Goal: Task Accomplishment & Management: Manage account settings

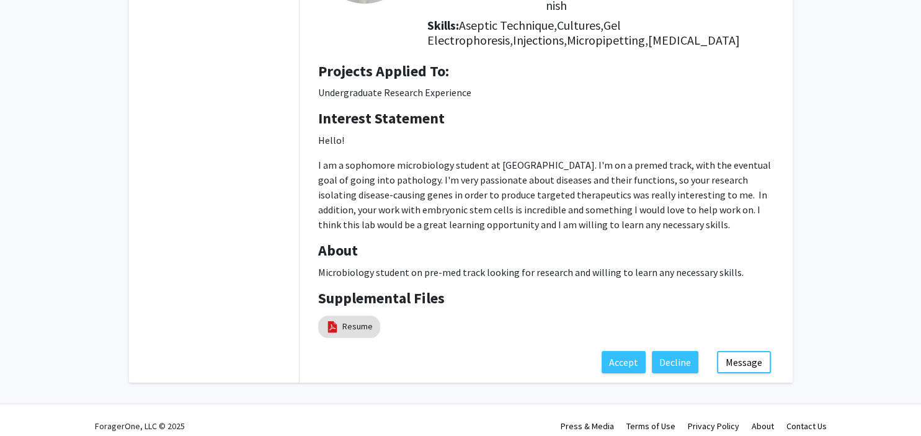
scroll to position [179, 0]
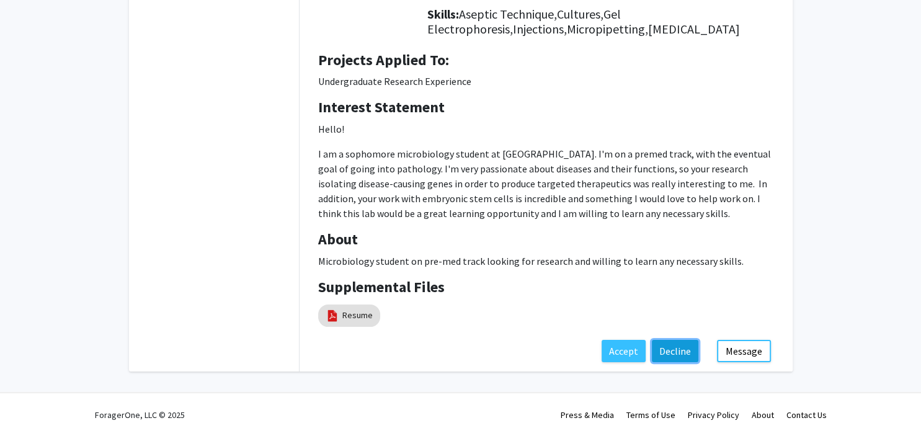
click at [673, 351] on button "Decline" at bounding box center [675, 351] width 47 height 22
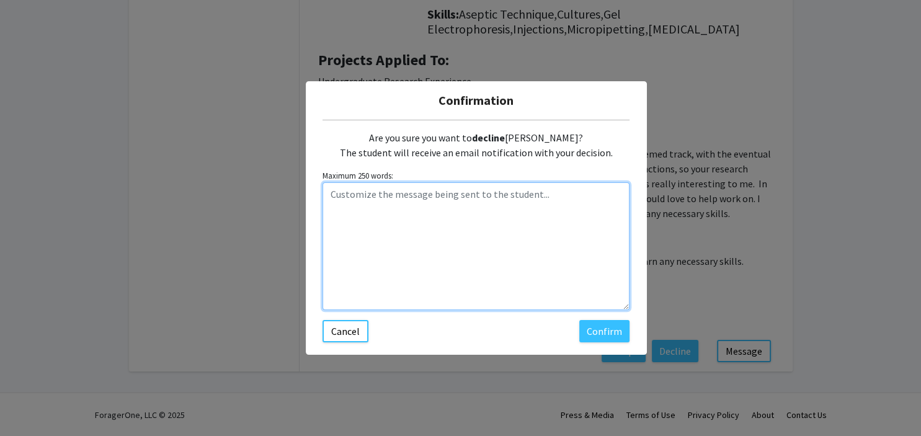
click at [333, 193] on textarea "Customize the message being sent to the student..." at bounding box center [475, 246] width 307 height 128
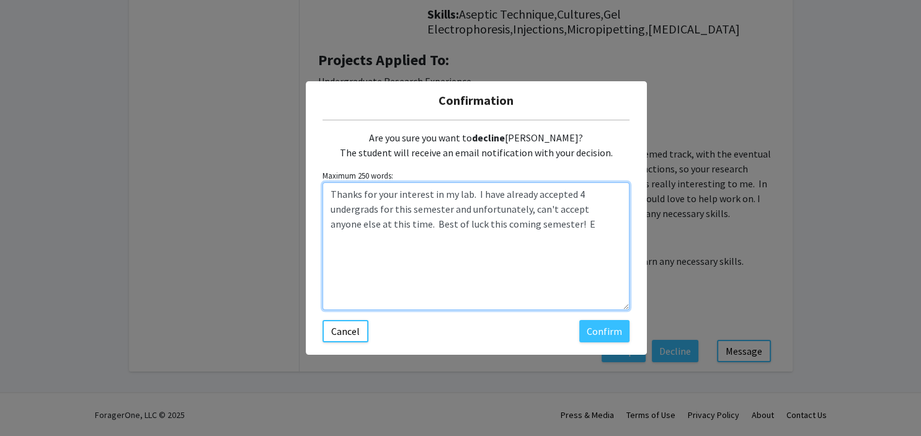
drag, startPoint x: 515, startPoint y: 281, endPoint x: 501, endPoint y: 206, distance: 76.9
click at [501, 206] on textarea "Thanks for your interest in my lab. I have already accepted 4 undergrads for th…" at bounding box center [475, 246] width 307 height 128
click at [489, 193] on textarea "Thanks for your interest in my lab. I have already accepted 4 undergrads for th…" at bounding box center [475, 246] width 307 height 128
type textarea "Thanks for your interest in my lab. I've already accepted 4 undergrads for this…"
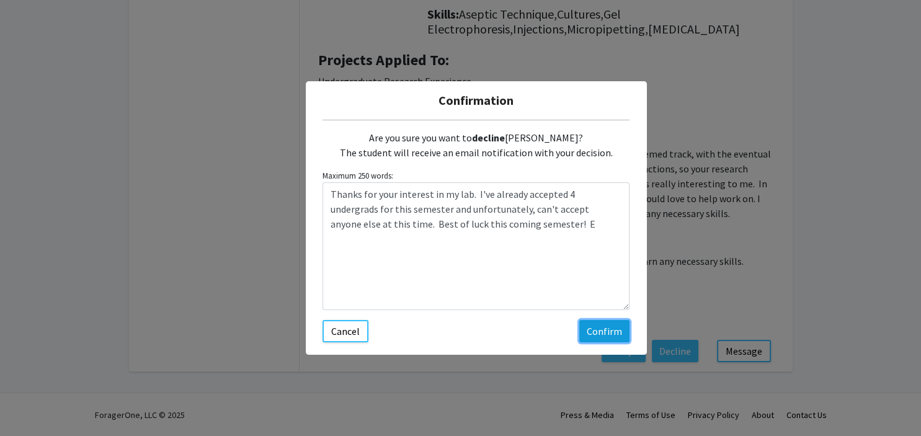
click at [603, 331] on button "Confirm" at bounding box center [604, 331] width 50 height 22
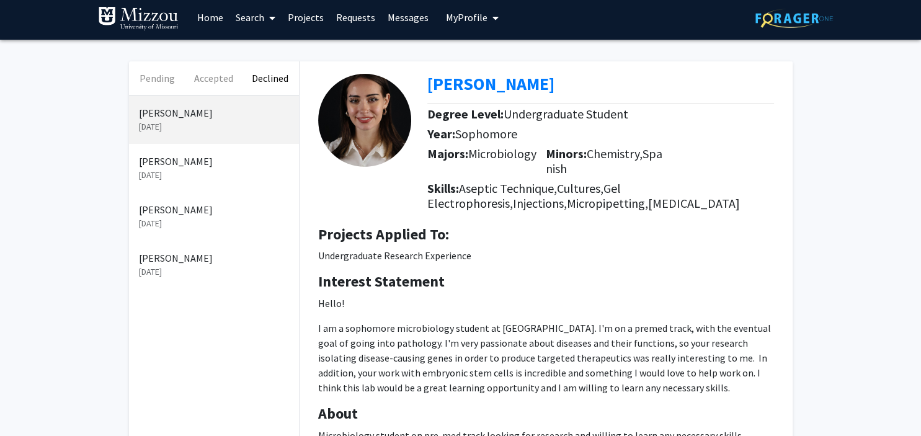
scroll to position [0, 0]
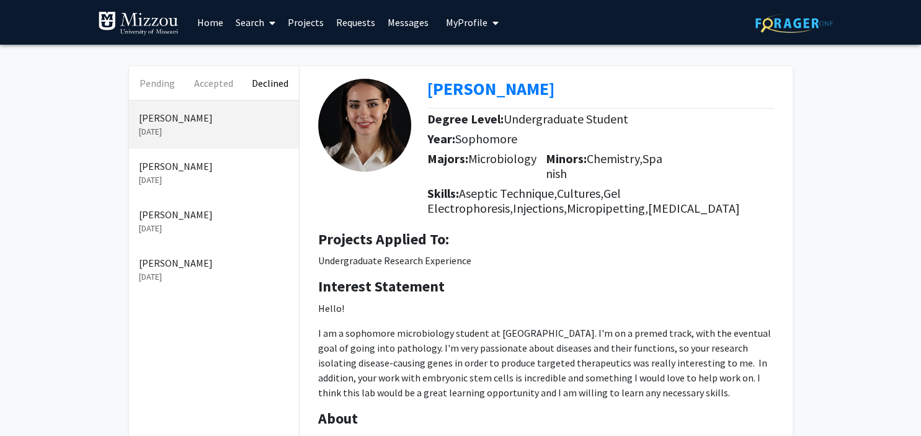
click at [492, 22] on icon "My profile dropdown to access profile and logout" at bounding box center [495, 23] width 6 height 10
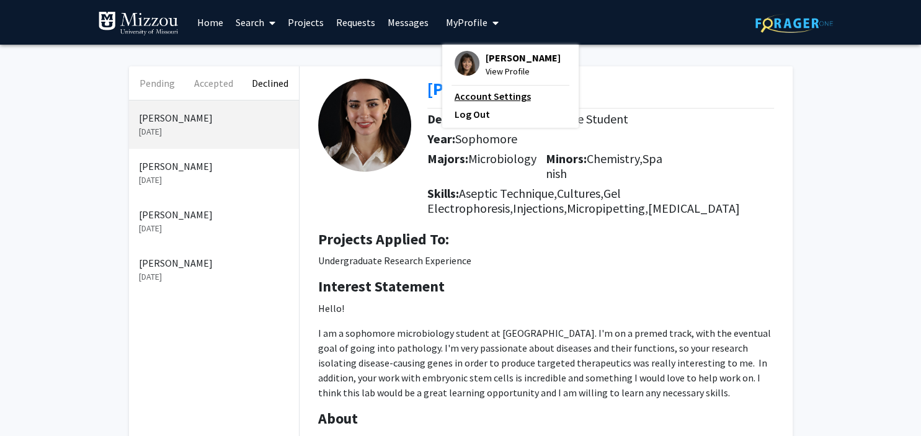
click at [485, 95] on link "Account Settings" at bounding box center [510, 96] width 112 height 15
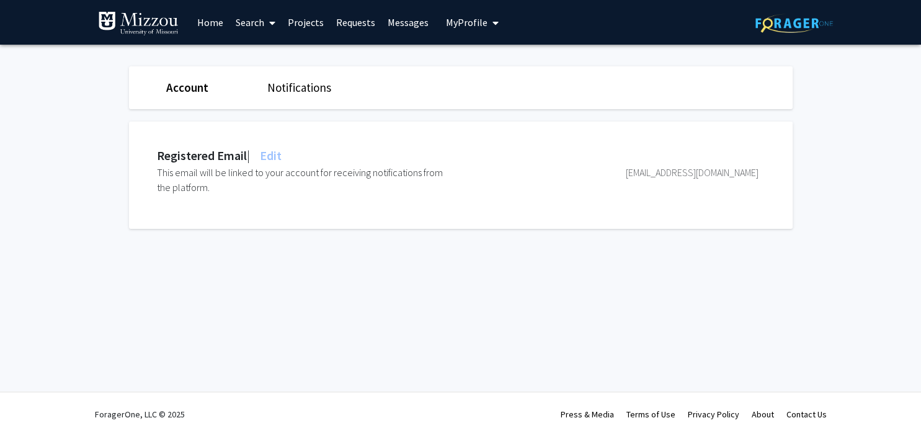
click at [487, 21] on span "My profile dropdown to access profile and logout" at bounding box center [492, 22] width 11 height 43
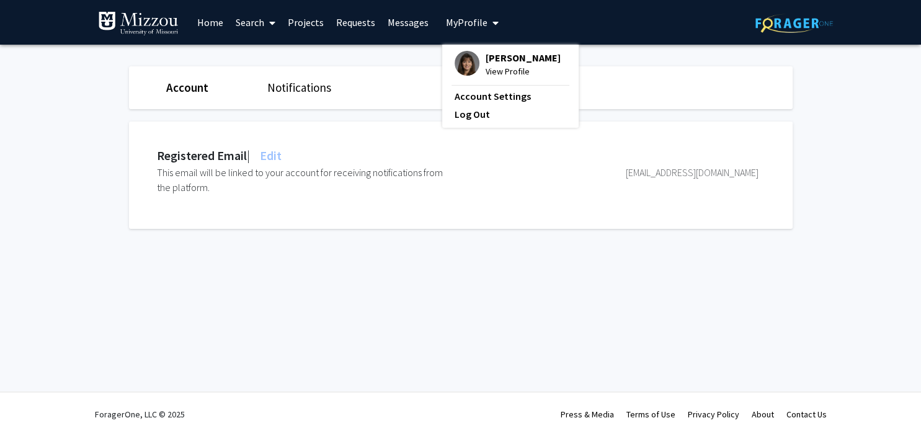
click at [357, 21] on link "Requests" at bounding box center [355, 22] width 51 height 43
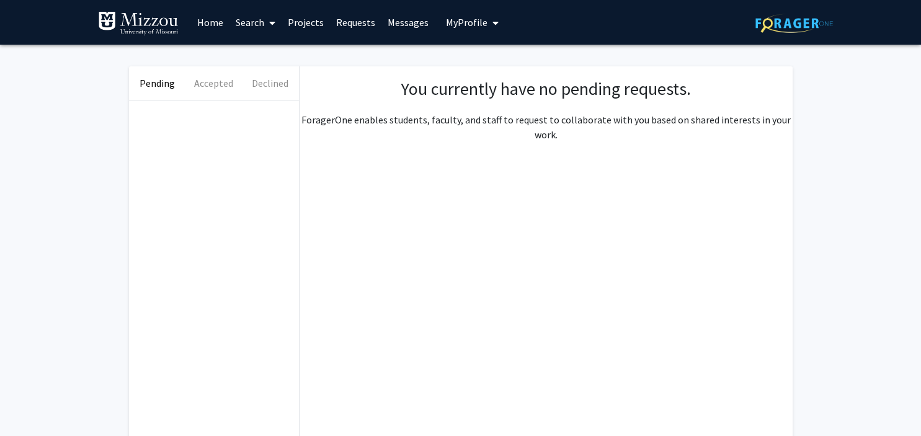
click at [309, 23] on link "Projects" at bounding box center [305, 22] width 48 height 43
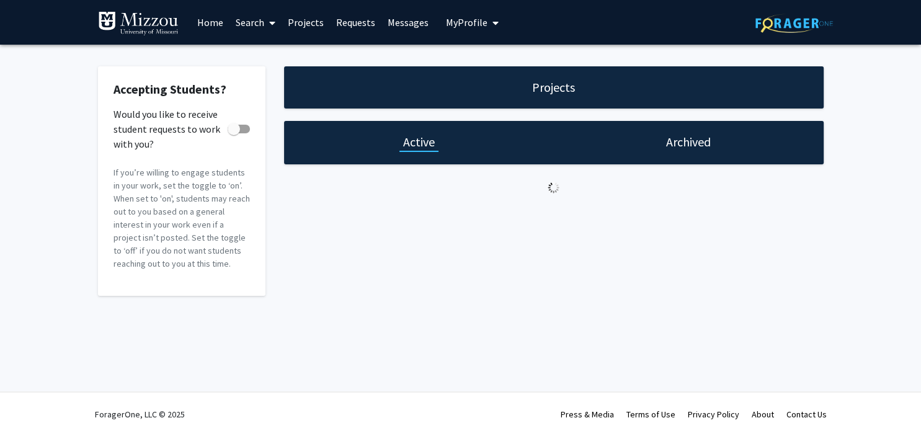
checkbox input "true"
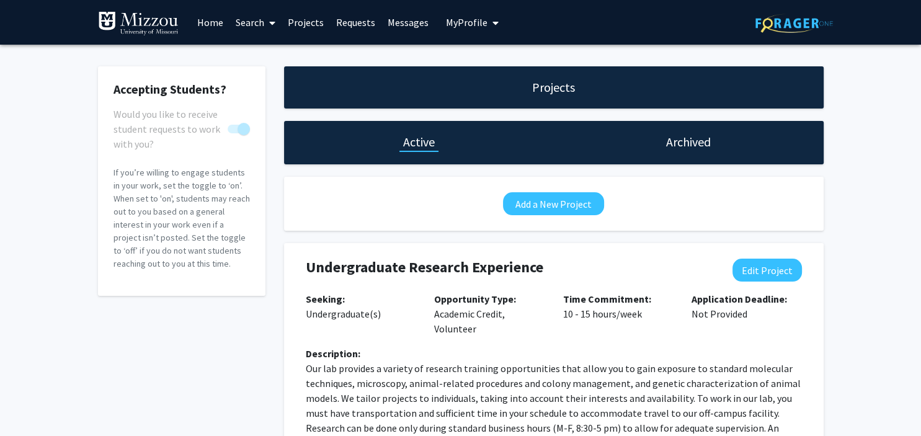
click at [687, 148] on h1 "Archived" at bounding box center [688, 141] width 45 height 17
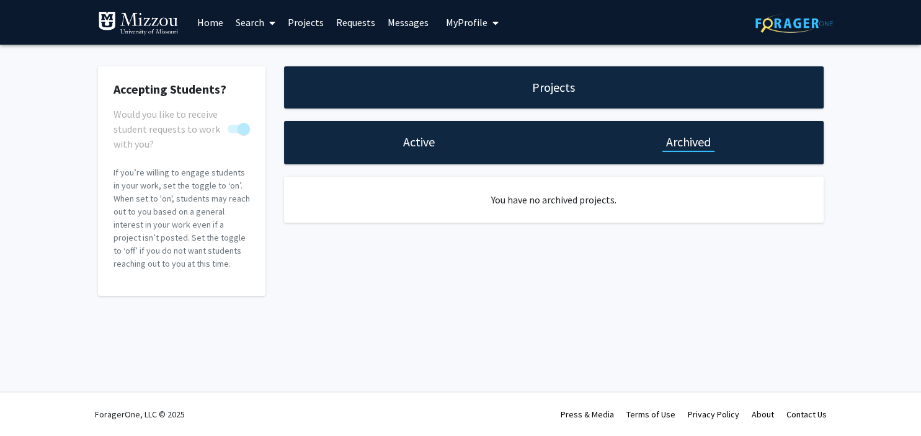
click at [420, 141] on h1 "Active" at bounding box center [419, 141] width 32 height 17
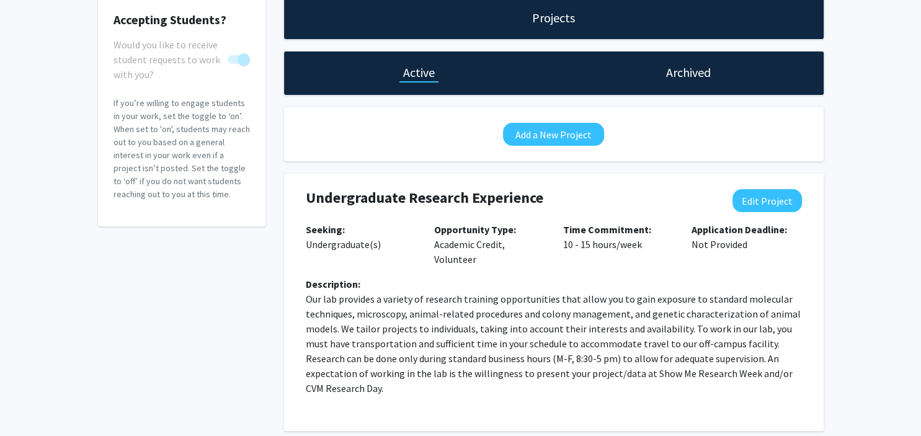
scroll to position [67, 0]
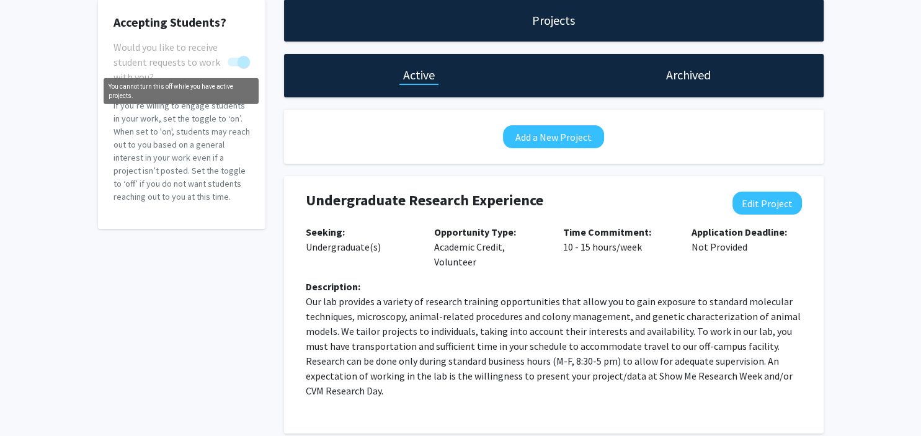
click at [237, 61] on span "You cannot turn this off while you have active projects." at bounding box center [243, 62] width 12 height 12
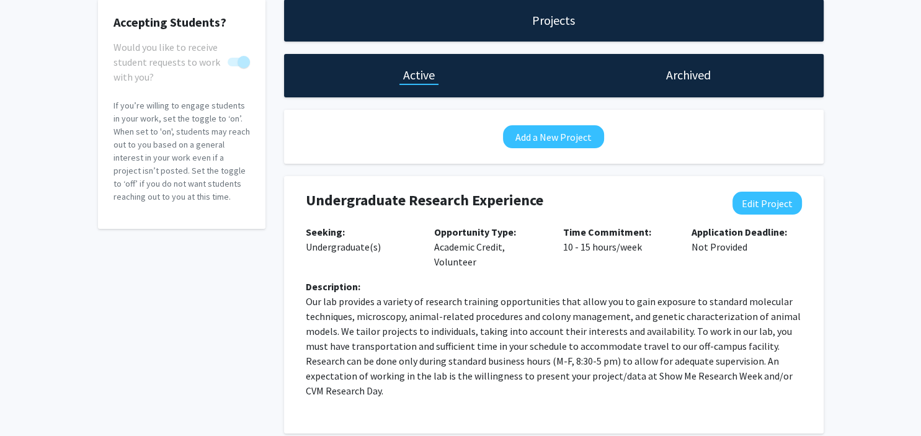
click at [246, 61] on span "You cannot turn this off while you have active projects." at bounding box center [243, 62] width 12 height 12
click at [693, 79] on h1 "Archived" at bounding box center [688, 74] width 45 height 17
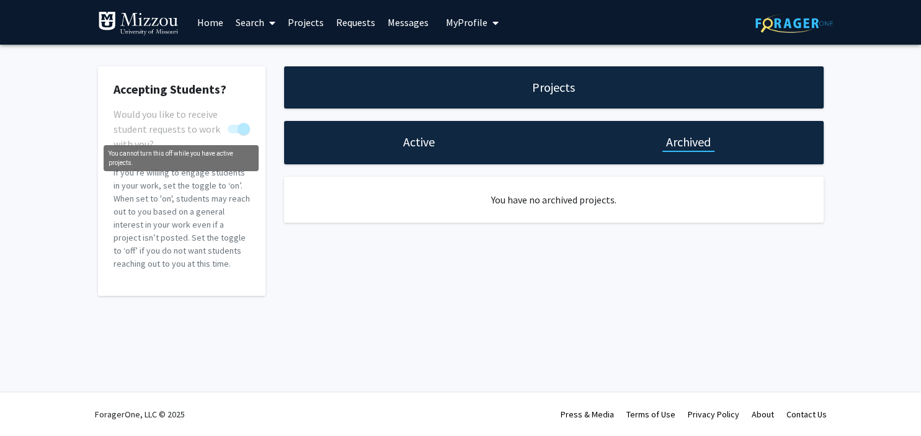
drag, startPoint x: 246, startPoint y: 123, endPoint x: 222, endPoint y: 126, distance: 24.3
click at [222, 126] on label "Would you like to receive student requests to work with you?" at bounding box center [181, 129] width 136 height 15
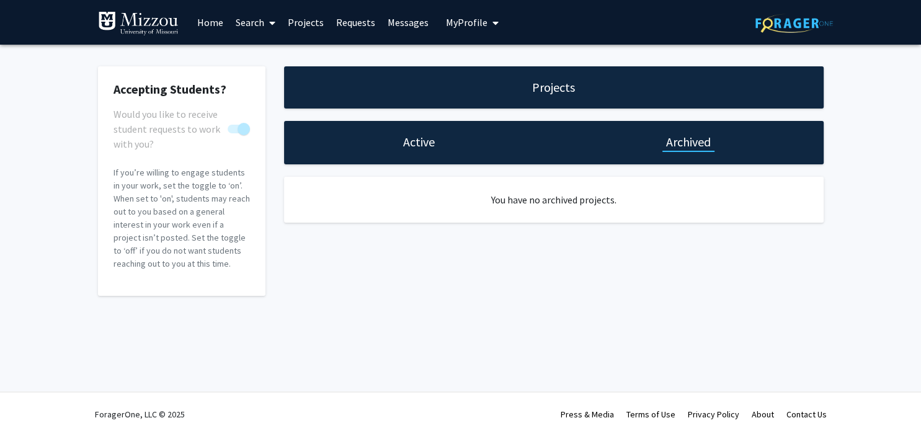
click at [232, 125] on span "You cannot turn this off while you have active projects." at bounding box center [239, 129] width 22 height 9
click at [244, 130] on span "You cannot turn this off while you have active projects." at bounding box center [243, 129] width 12 height 12
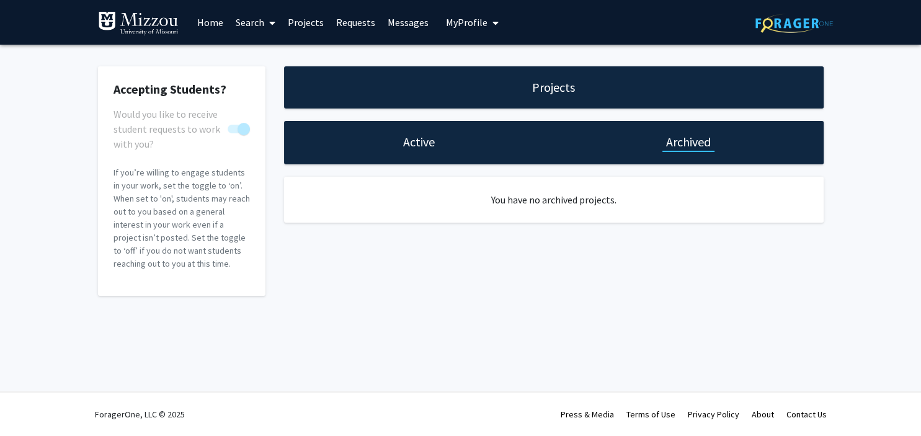
click at [244, 130] on span "You cannot turn this off while you have active projects." at bounding box center [243, 129] width 12 height 12
drag, startPoint x: 244, startPoint y: 130, endPoint x: 202, endPoint y: 124, distance: 43.2
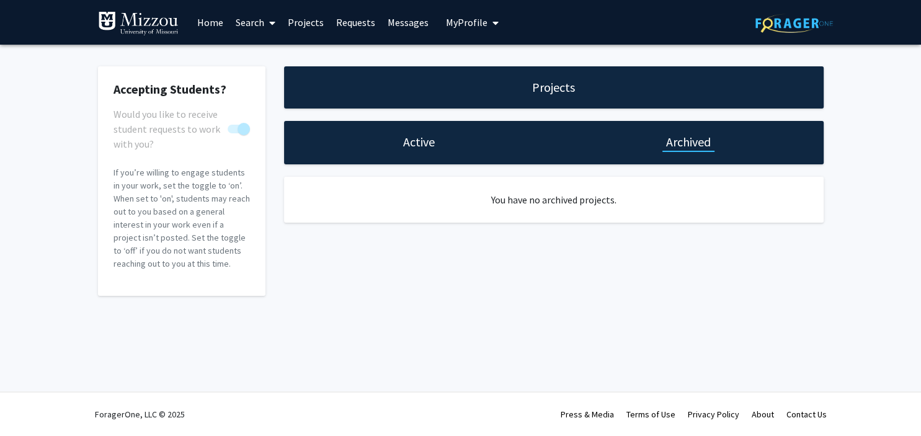
click at [202, 124] on label "Would you like to receive student requests to work with you?" at bounding box center [181, 129] width 136 height 15
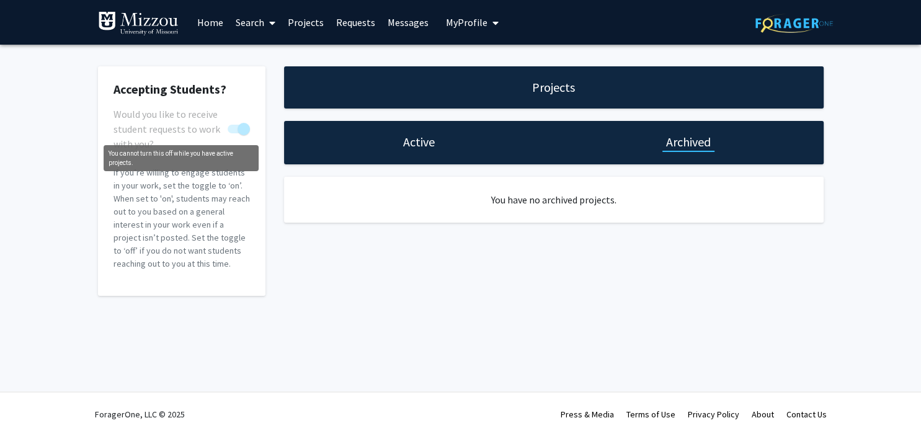
click at [242, 131] on span "You cannot turn this off while you have active projects." at bounding box center [243, 129] width 12 height 12
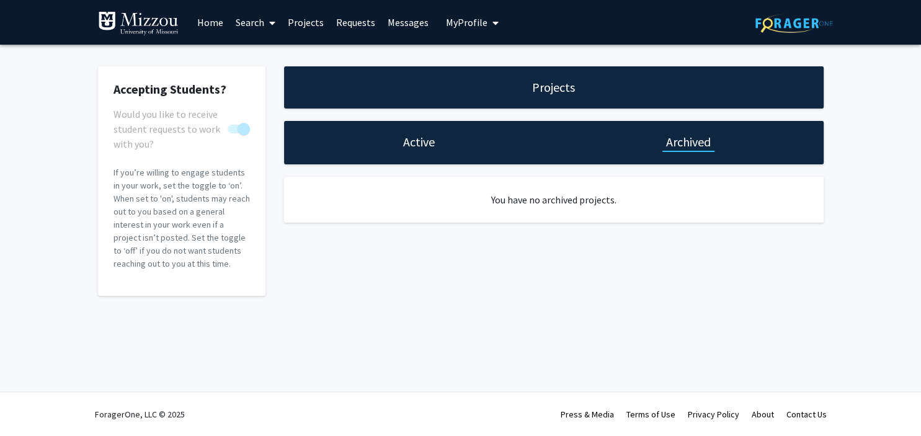
click at [639, 308] on div "Accepting Students? Would you like to receive student requests to work with you…" at bounding box center [460, 184] width 921 height 279
click at [425, 143] on h1 "Active" at bounding box center [419, 141] width 32 height 17
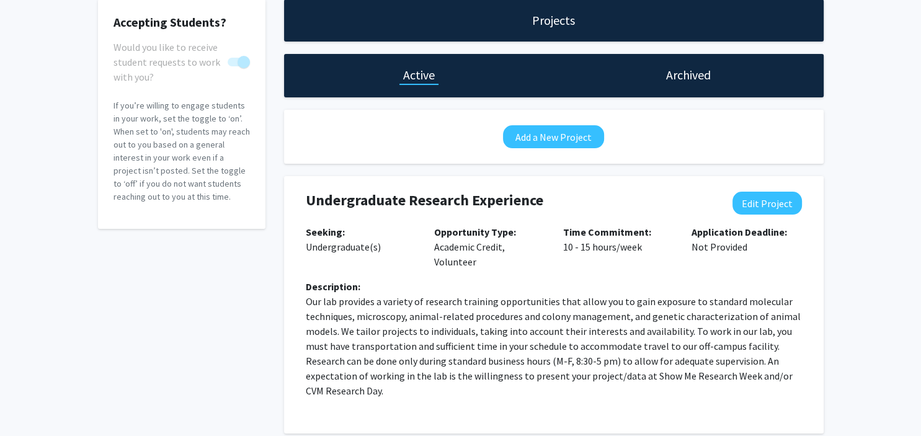
scroll to position [114, 0]
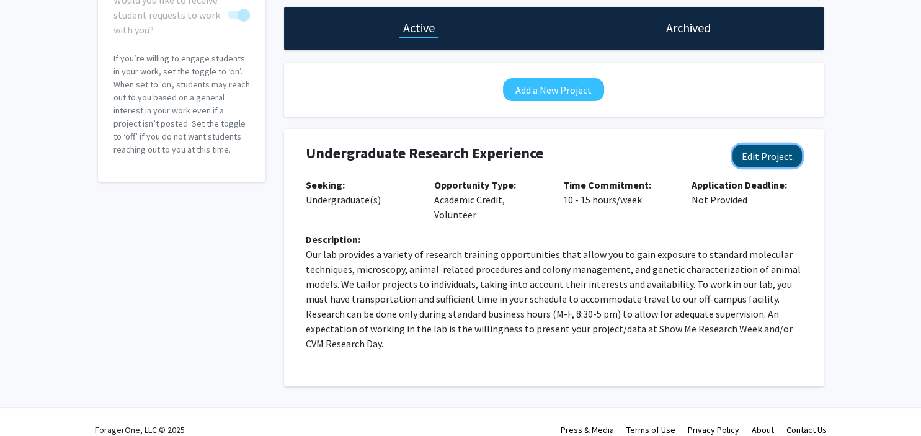
click at [776, 159] on button "Edit Project" at bounding box center [766, 155] width 69 height 23
select select "10 - 15"
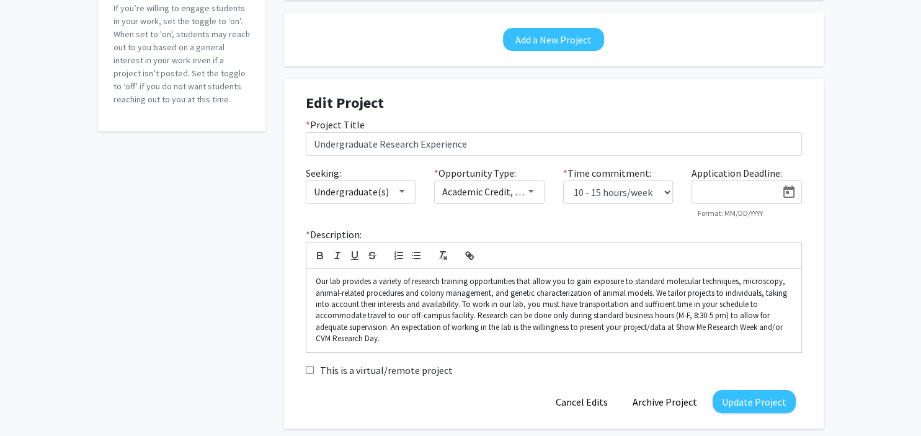
scroll to position [221, 0]
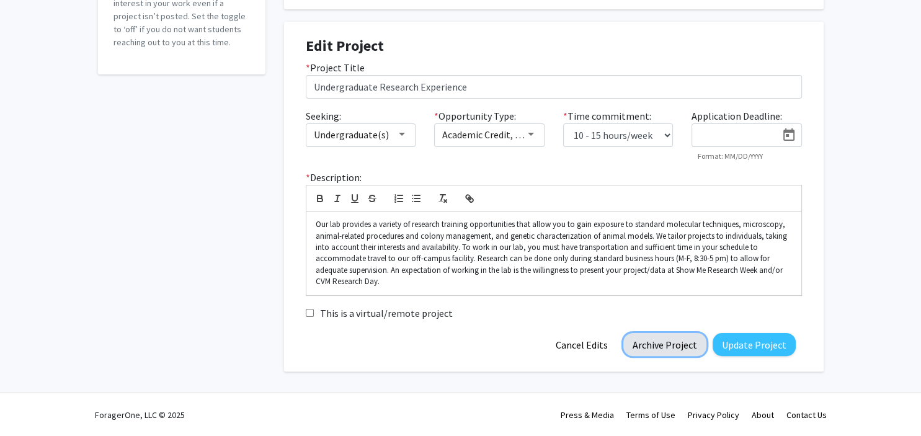
click at [669, 347] on button "Archive Project" at bounding box center [664, 344] width 83 height 23
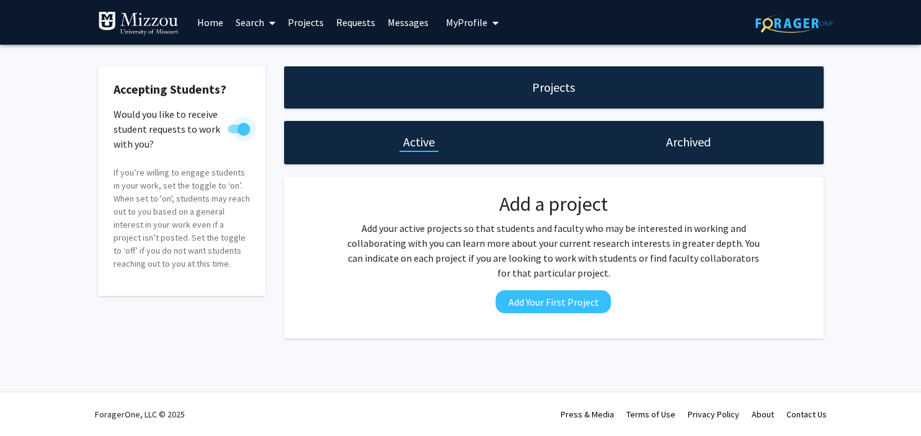
drag, startPoint x: 242, startPoint y: 132, endPoint x: 231, endPoint y: 132, distance: 11.2
click at [231, 132] on span at bounding box center [239, 129] width 22 height 9
click at [233, 133] on input "Would you like to receive student requests to work with you?" at bounding box center [233, 133] width 1 height 1
click at [686, 144] on h1 "Archived" at bounding box center [688, 141] width 45 height 17
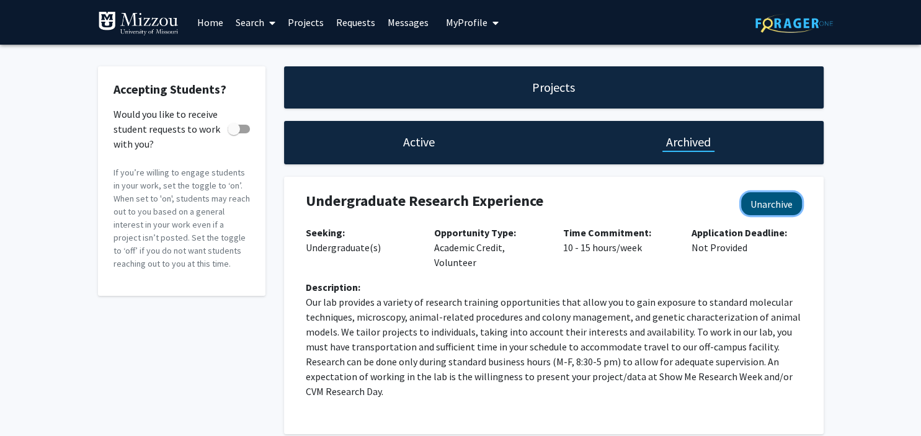
click at [778, 205] on button "Unarchive" at bounding box center [771, 203] width 61 height 23
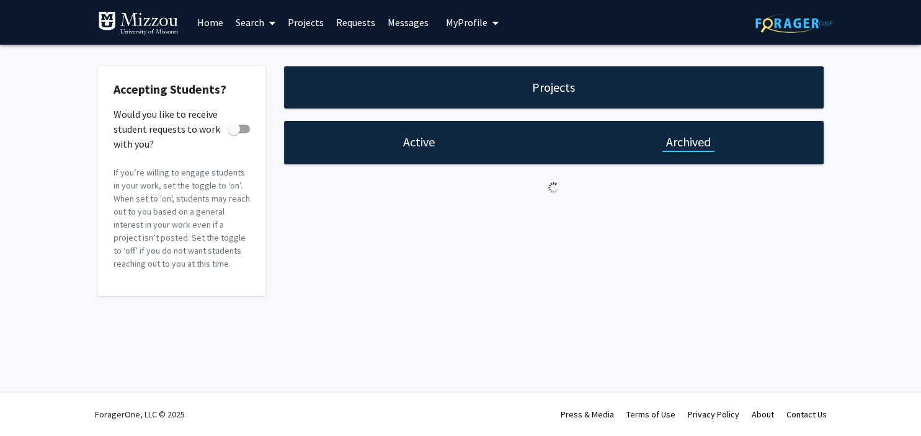
checkbox input "true"
click at [686, 148] on h1 "Archived" at bounding box center [688, 141] width 45 height 17
click at [423, 138] on h1 "Active" at bounding box center [419, 141] width 32 height 17
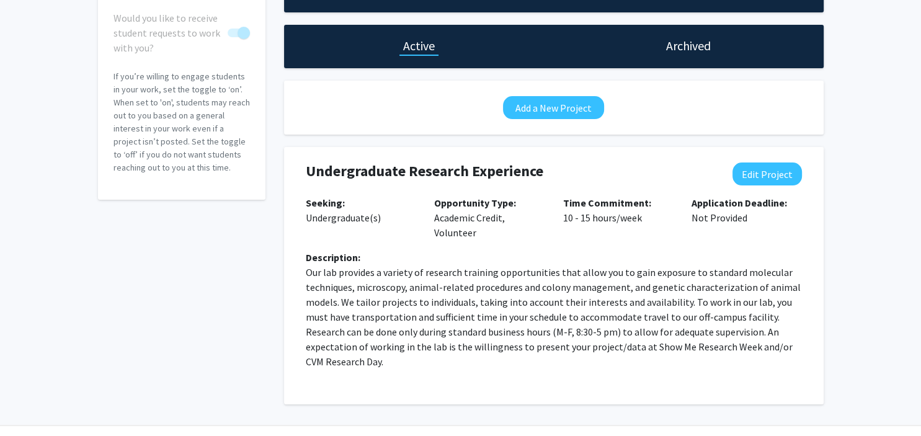
scroll to position [97, 0]
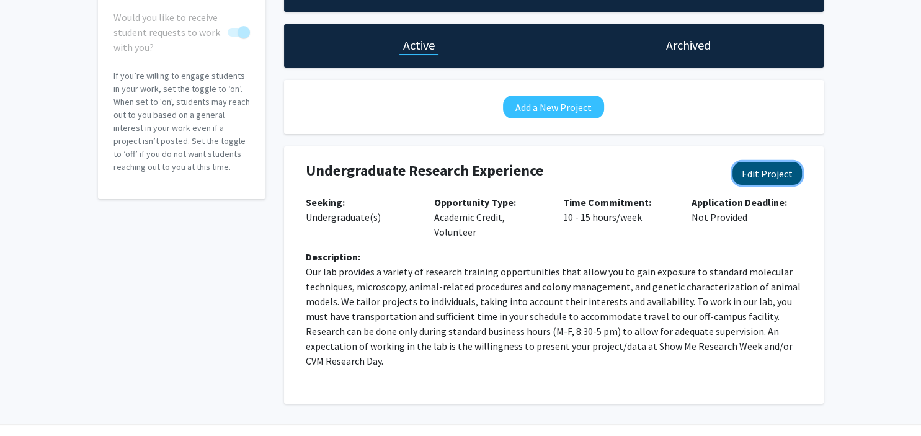
click at [768, 171] on button "Edit Project" at bounding box center [766, 173] width 69 height 23
select select "10 - 15"
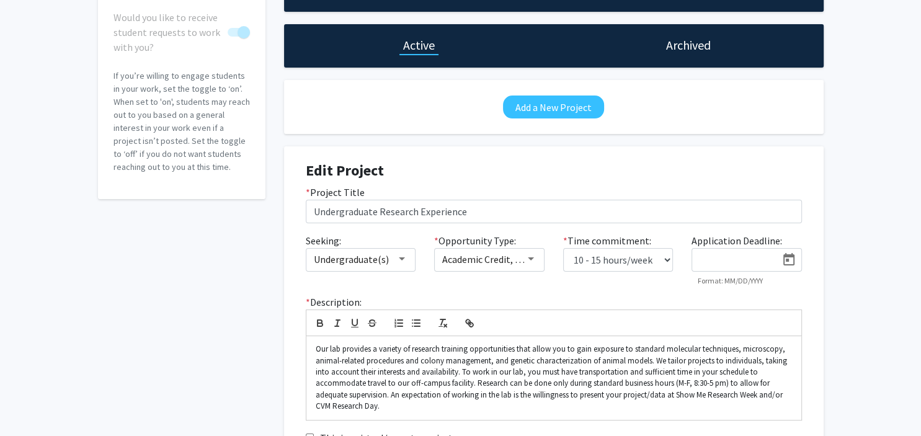
scroll to position [221, 0]
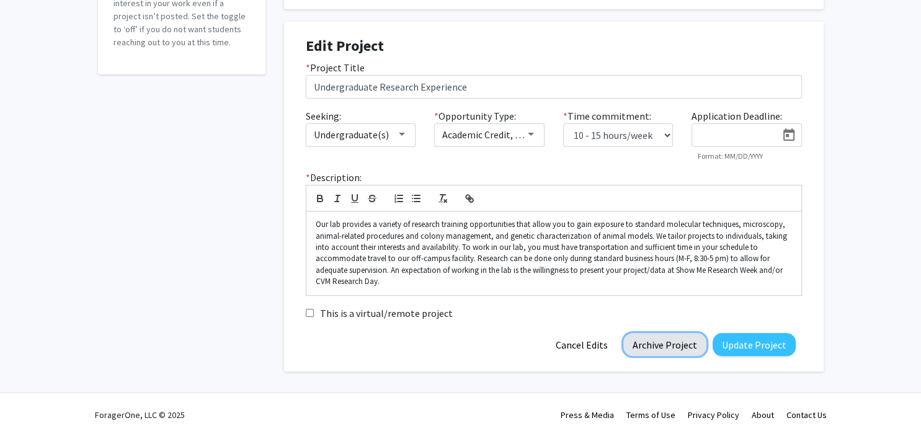
click at [665, 343] on button "Archive Project" at bounding box center [664, 344] width 83 height 23
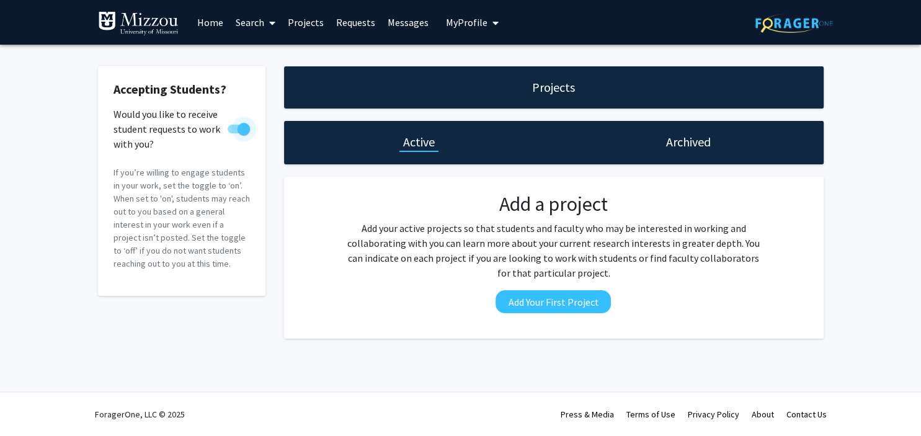
click at [232, 129] on span at bounding box center [239, 129] width 22 height 9
click at [233, 133] on input "Would you like to receive student requests to work with you?" at bounding box center [233, 133] width 1 height 1
checkbox input "false"
